Goal: Transaction & Acquisition: Purchase product/service

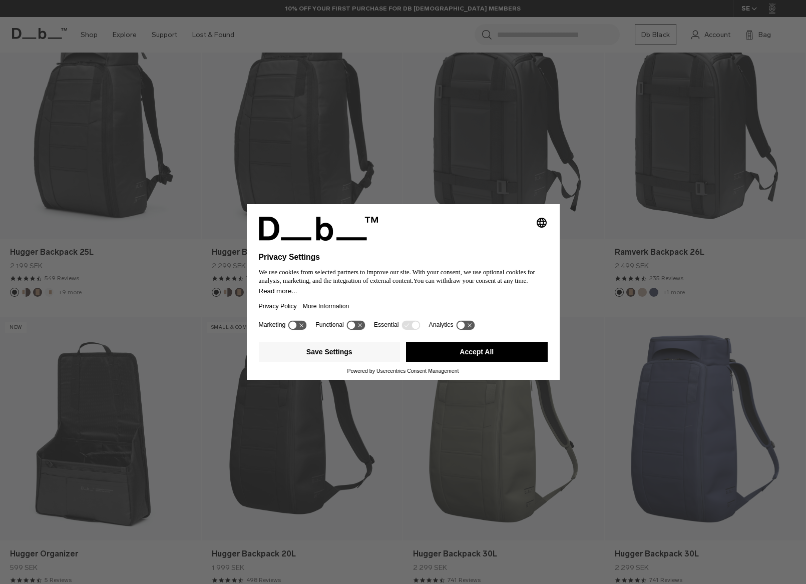
click at [472, 351] on button "Accept All" at bounding box center [477, 352] width 142 height 20
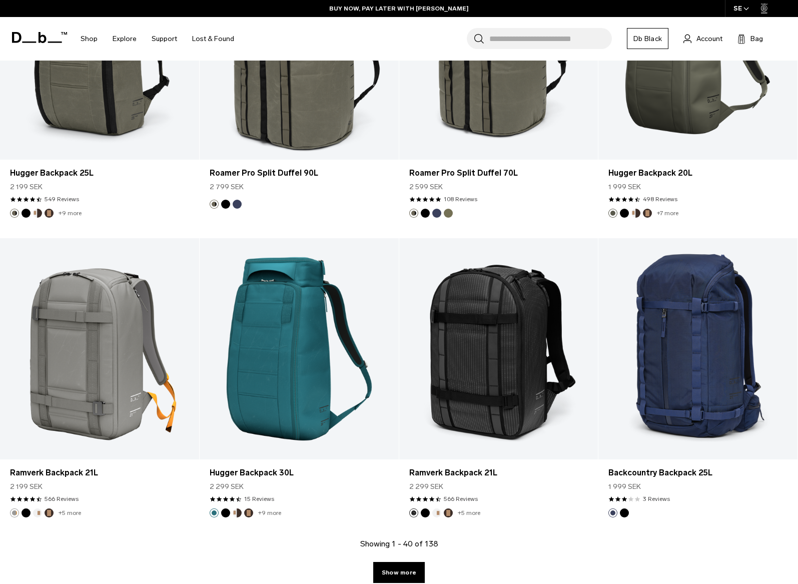
scroll to position [2850, 0]
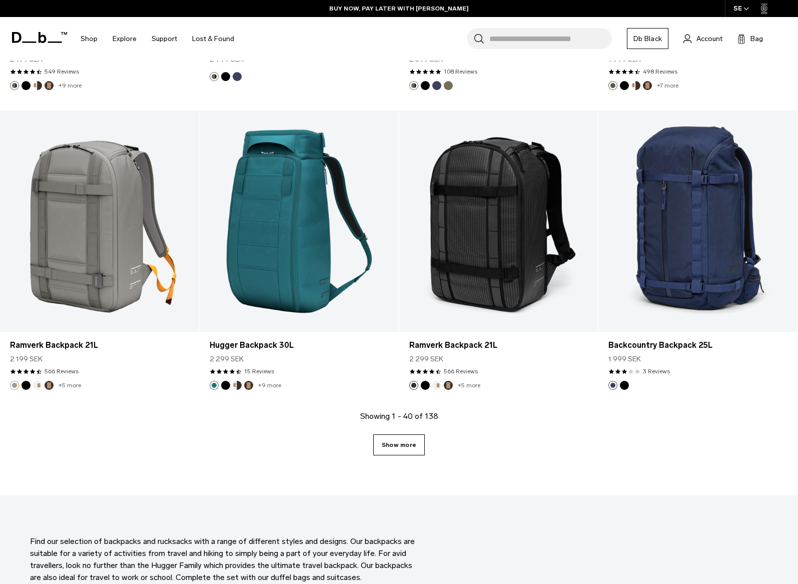
click at [409, 443] on link "Show more" at bounding box center [399, 444] width 52 height 21
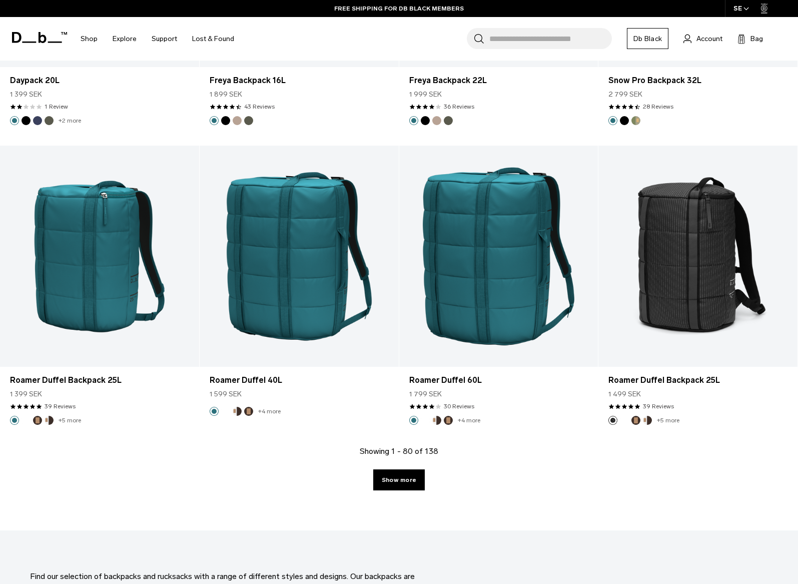
scroll to position [5952, 0]
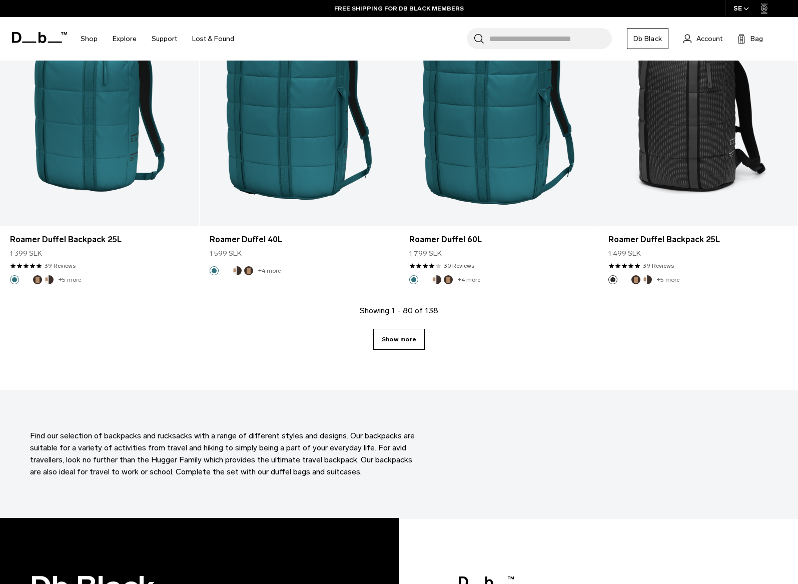
click at [386, 334] on link "Show more" at bounding box center [399, 339] width 52 height 21
